Goal: Transaction & Acquisition: Obtain resource

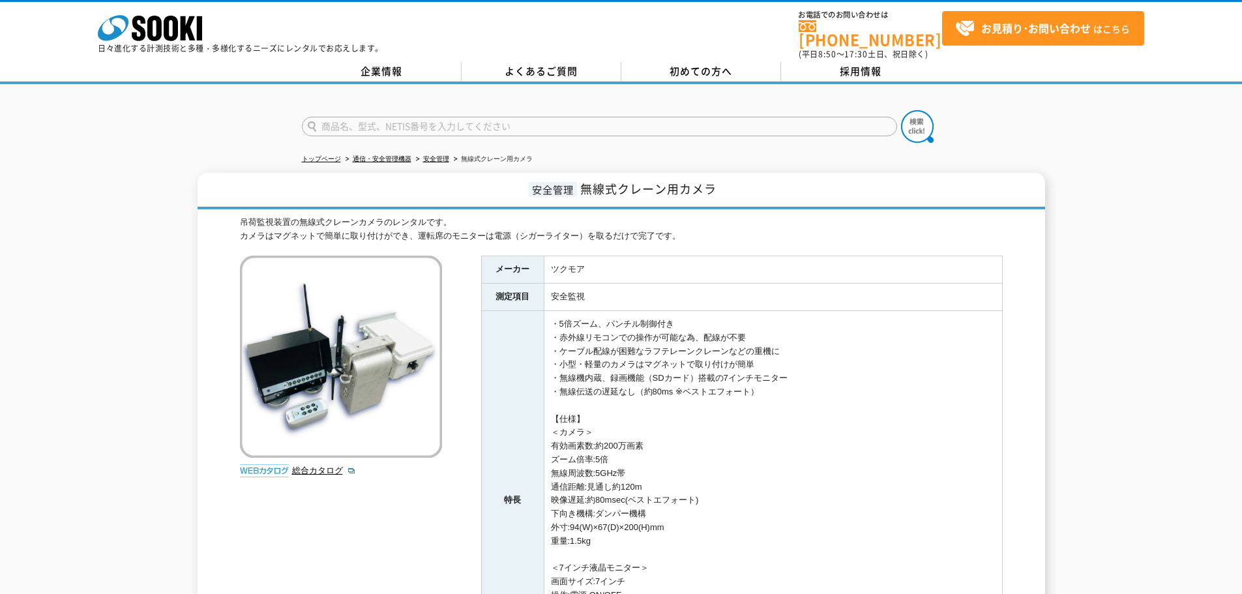
drag, startPoint x: 421, startPoint y: 226, endPoint x: 686, endPoint y: 226, distance: 265.4
click at [686, 226] on div "吊荷監視装置の無線式クレーンカメラのレンタルです。 カメラはマグネットで簡単に取り付けができ、運転席のモニターは電源（シガーライター）を取るだけで完了です。" at bounding box center [621, 229] width 763 height 27
click at [739, 235] on div "吊荷監視装置の無線式クレーンカメラのレンタルです。 カメラはマグネットで簡単に取り付けができ、運転席のモニターは電源（シガーライター）を取るだけで完了です。 …" at bounding box center [621, 495] width 763 height 559
drag, startPoint x: 233, startPoint y: 222, endPoint x: 461, endPoint y: 223, distance: 228.3
click at [461, 223] on div "安全管理 無線式クレーン用カメラ 吊荷監視装置の無線式クレーンカメラのレンタルです。 カメラはマグネットで簡単に取り付けができ、運転席のモニターは電源（シガー…" at bounding box center [622, 474] width 848 height 602
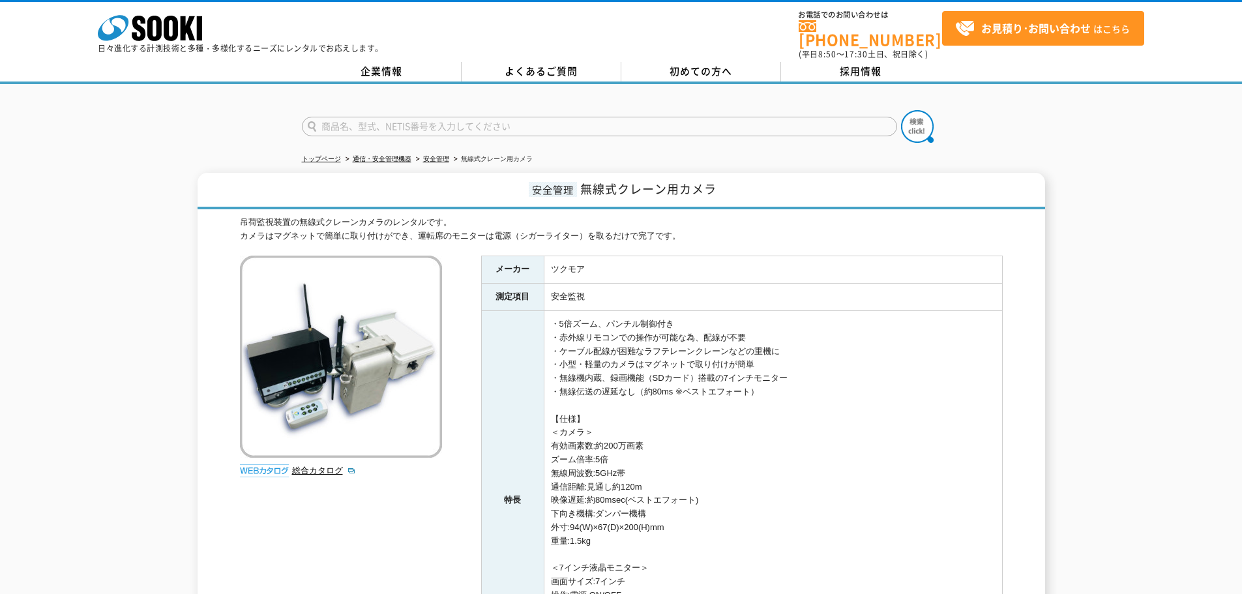
click at [507, 216] on div "吊荷監視装置の無線式クレーンカメラのレンタルです。 カメラはマグネットで簡単に取り付けができ、運転席のモニターは電源（シガーライター）を取るだけで完了です。" at bounding box center [621, 229] width 763 height 27
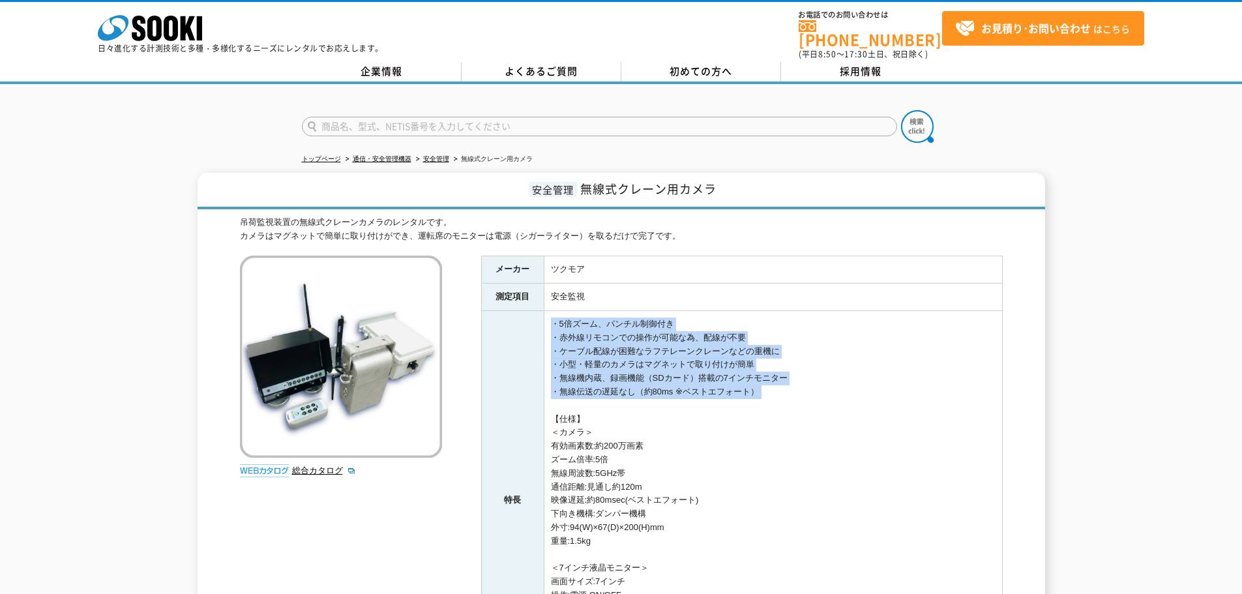
drag, startPoint x: 550, startPoint y: 306, endPoint x: 788, endPoint y: 408, distance: 259.1
click at [788, 402] on td "・5倍ズーム、パンチル制御付き ・赤外線リモコンでの操作が可能な為、配線が不要 ・ケーブル配線が困難なラフテレーンクレーンなどの重機に ・小型・軽量のカメラは…" at bounding box center [773, 501] width 458 height 380
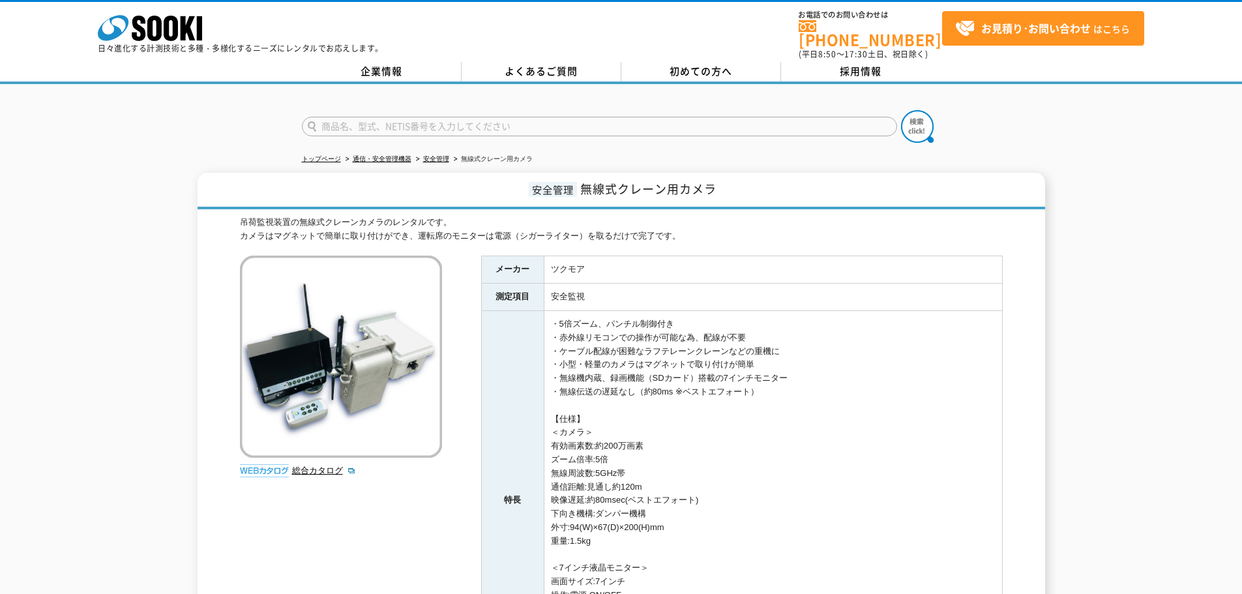
click at [785, 415] on td "・5倍ズーム、パンチル制御付き ・赤外線リモコンでの操作が可能な為、配線が不要 ・ケーブル配線が困難なラフテレーンクレーンなどの重機に ・小型・軽量のカメラは…" at bounding box center [773, 501] width 458 height 380
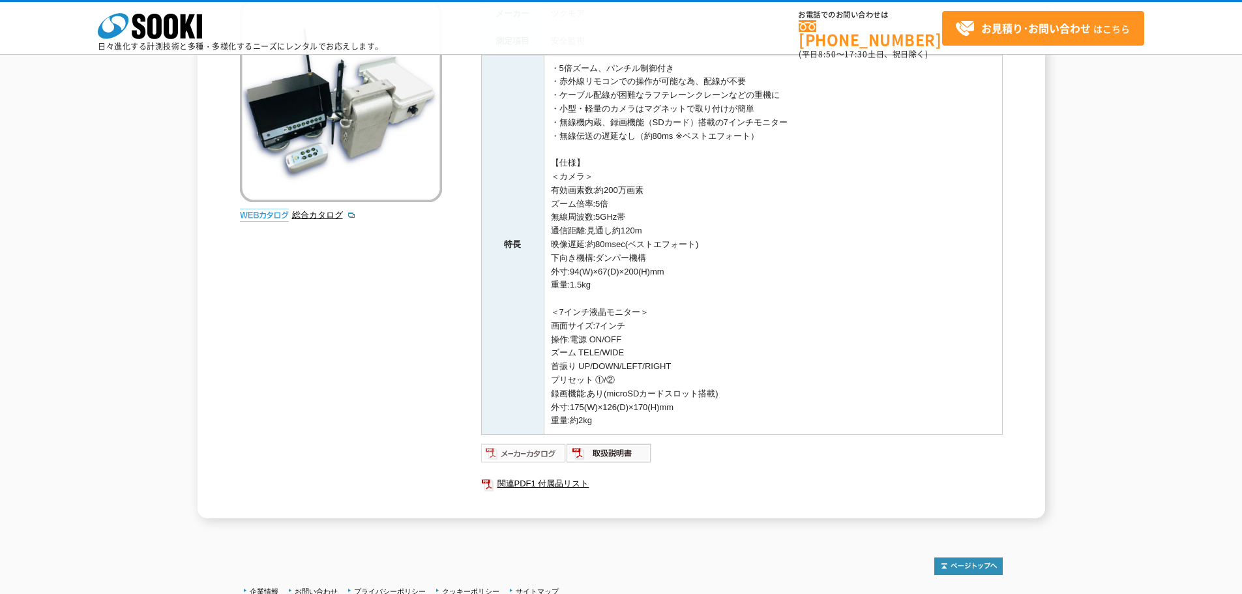
click at [531, 457] on img at bounding box center [523, 453] width 85 height 21
